Goal: Find specific page/section: Find specific page/section

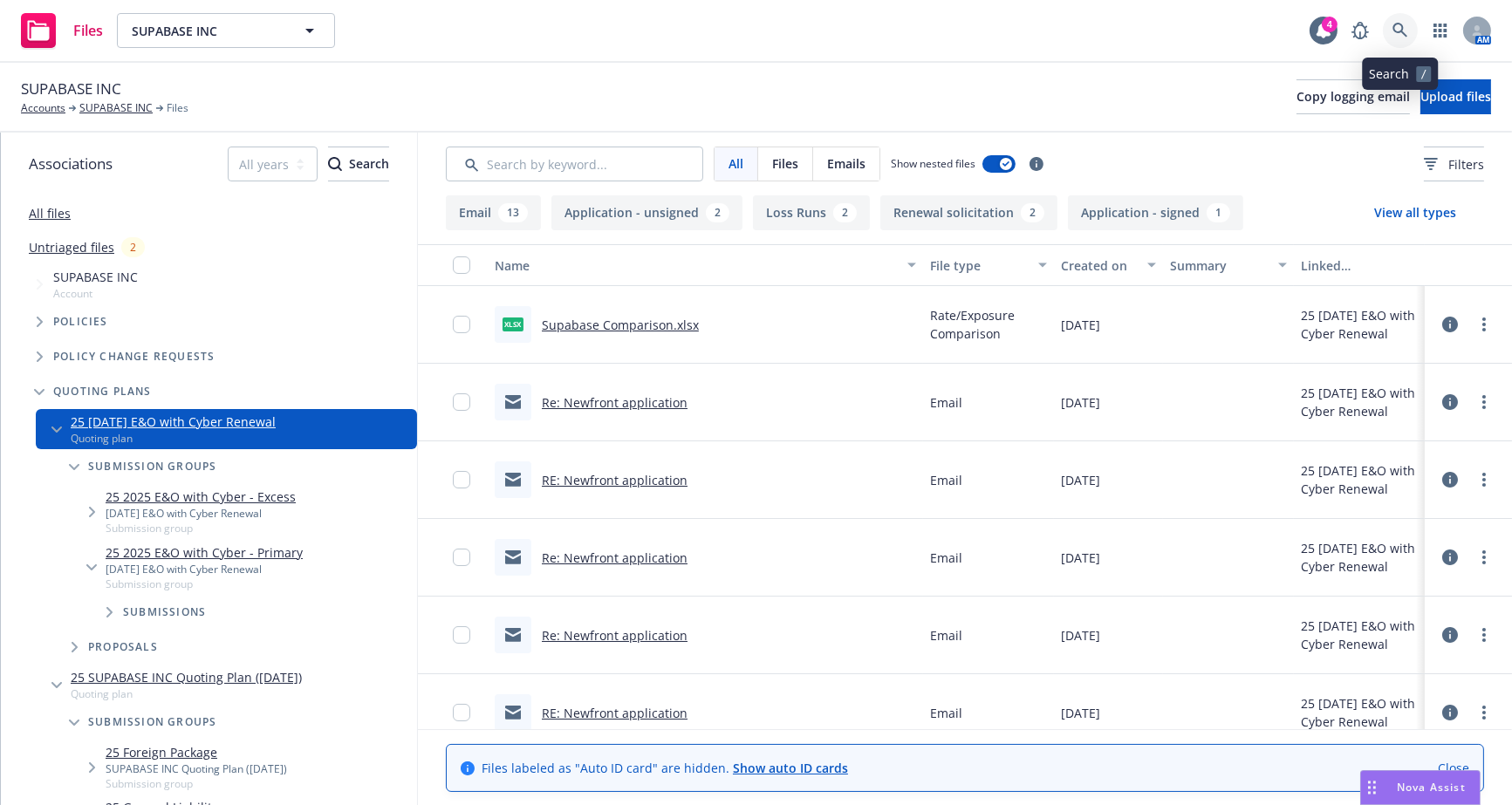
click at [1407, 26] on icon at bounding box center [1401, 30] width 16 height 16
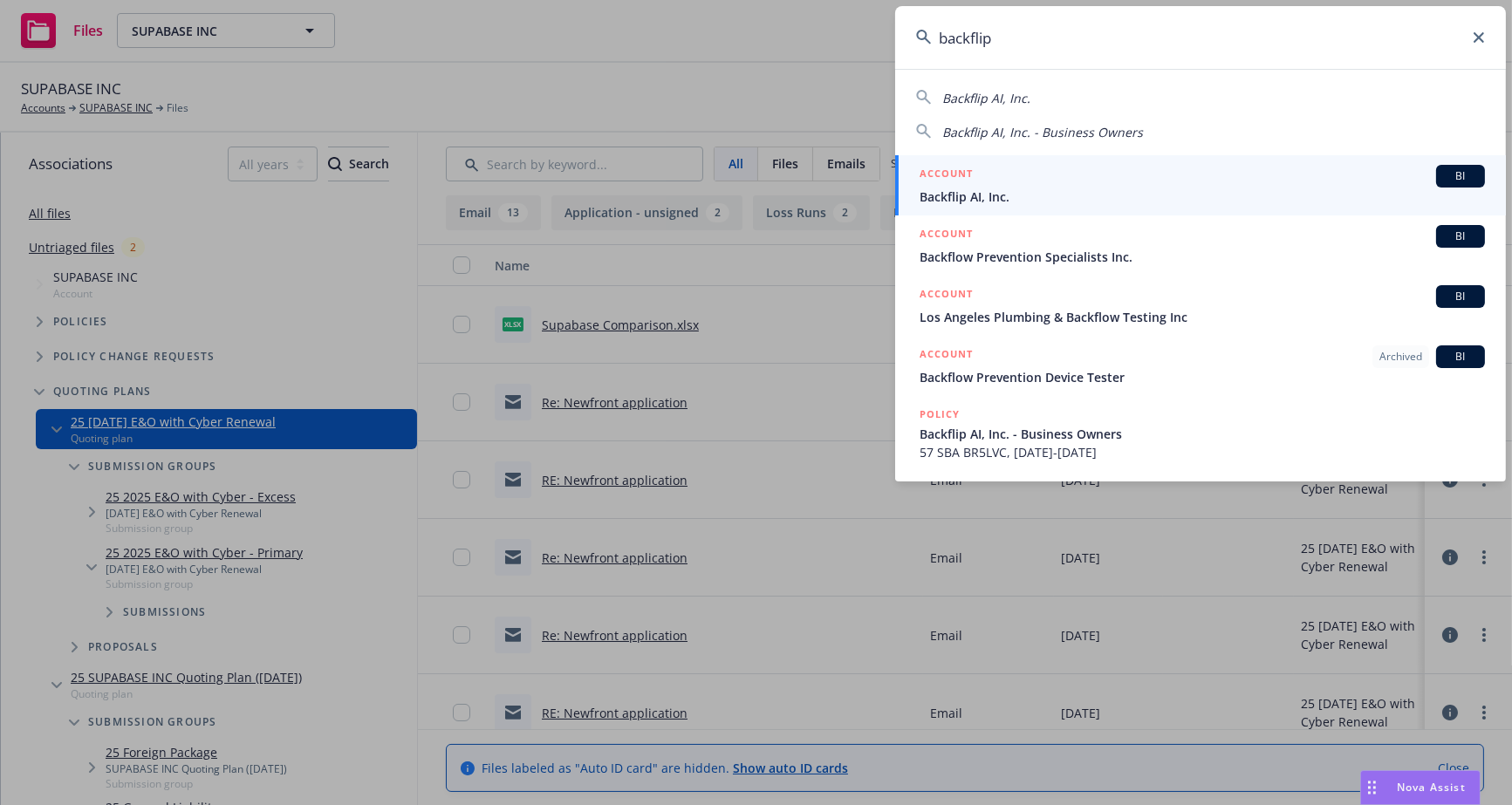
type input "backflip"
click at [1234, 184] on div "ACCOUNT BI" at bounding box center [1202, 176] width 565 height 23
